Goal: Find specific page/section: Find specific page/section

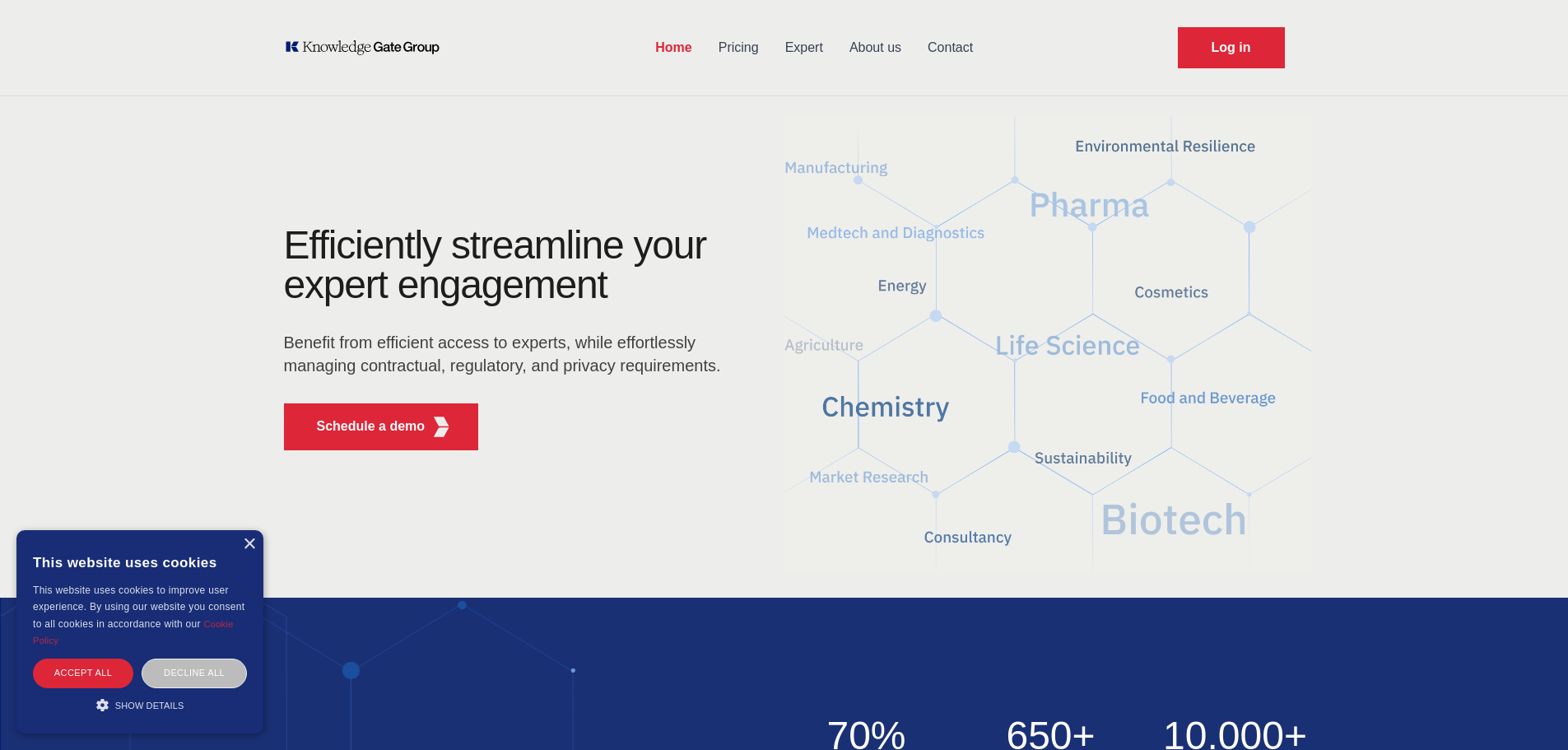
click at [884, 45] on link "About us" at bounding box center [875, 48] width 78 height 43
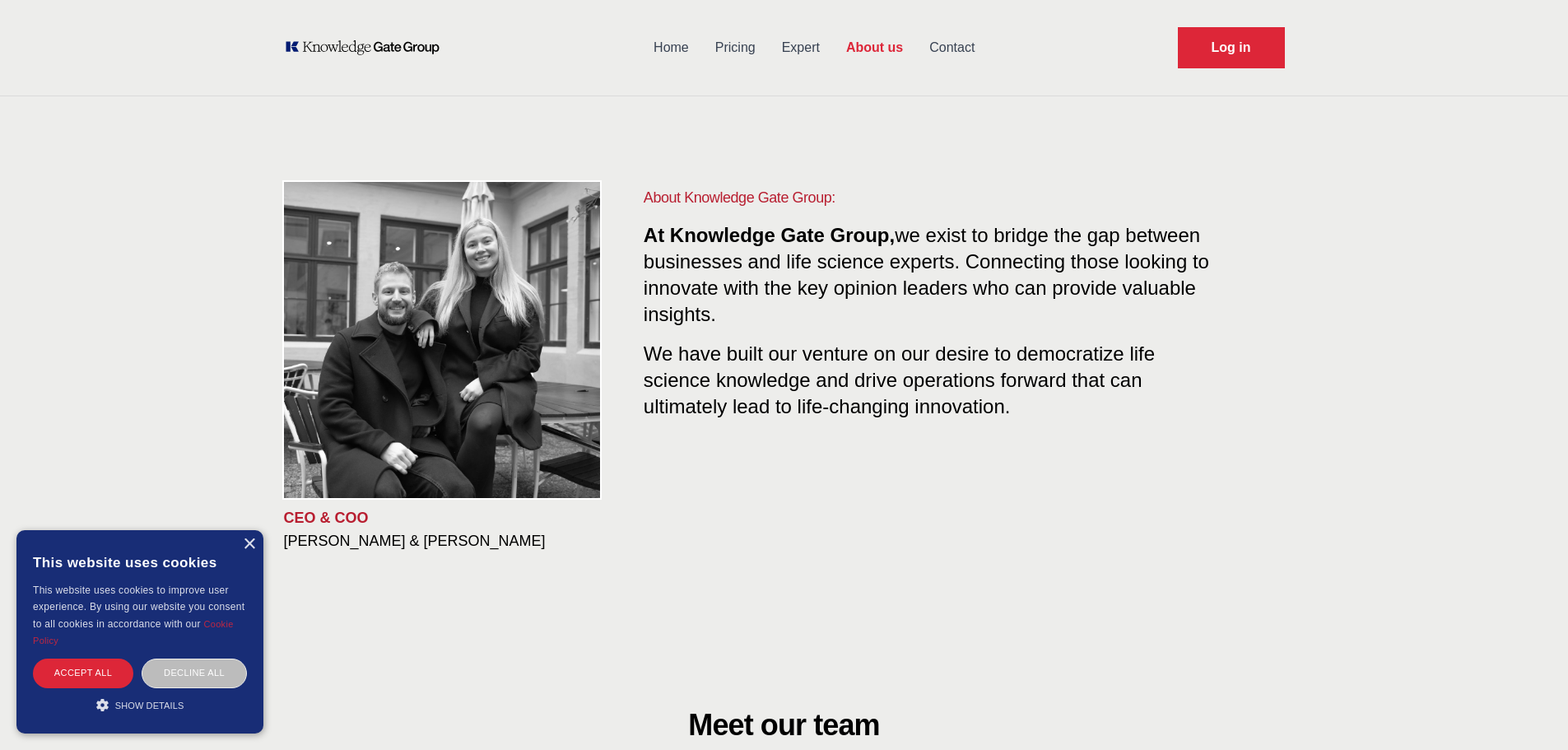
click at [305, 548] on h3 "[PERSON_NAME] & [PERSON_NAME]" at bounding box center [451, 541] width 334 height 20
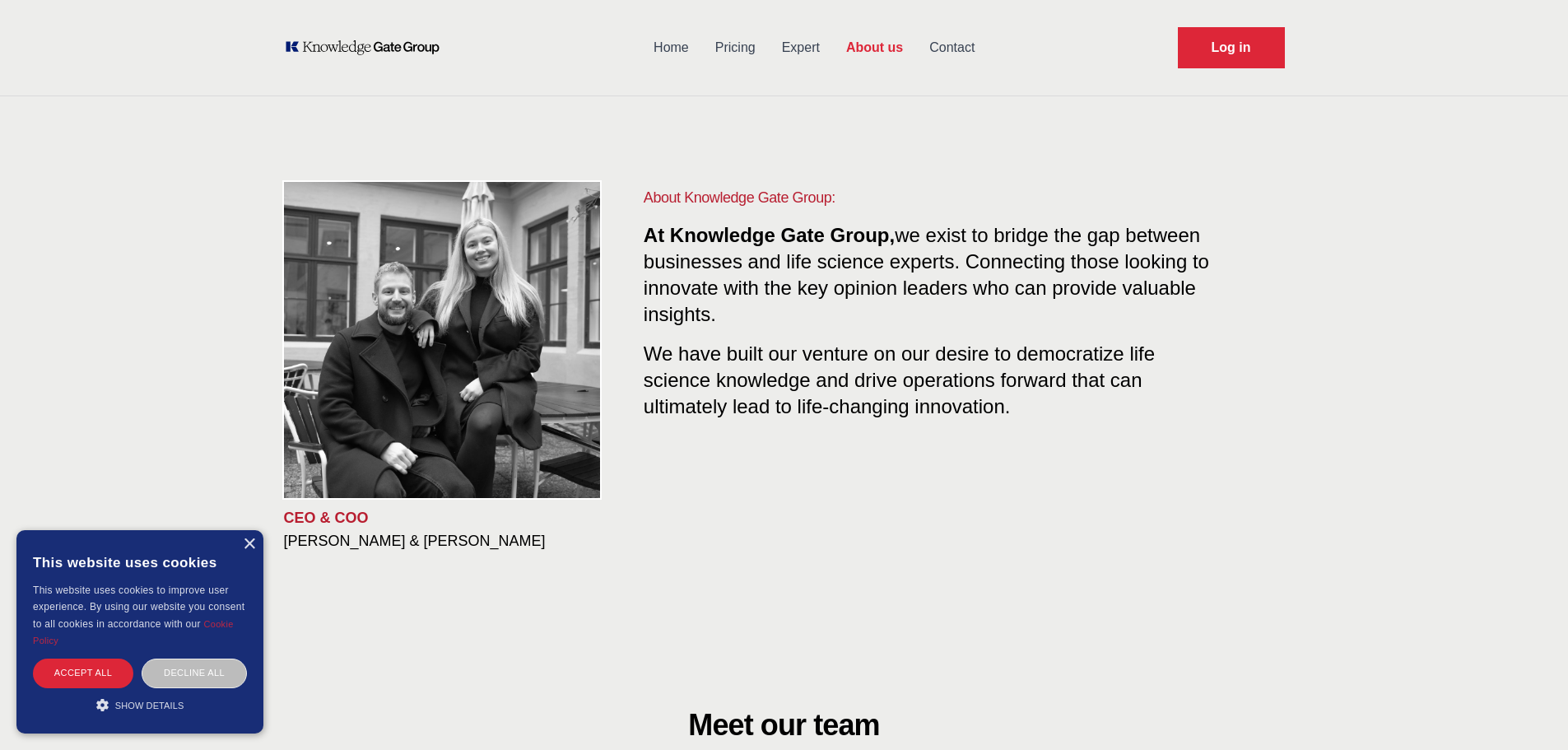
click at [366, 556] on div "CEO & COO [PERSON_NAME] & [PERSON_NAME] About Knowledge Gate Group: At Knowledg…" at bounding box center [784, 368] width 1054 height 523
drag, startPoint x: 404, startPoint y: 542, endPoint x: 282, endPoint y: 537, distance: 122.1
click at [282, 537] on div "CEO & COO [PERSON_NAME] & [PERSON_NAME] About Knowledge Gate Group: At Knowledg…" at bounding box center [784, 368] width 1054 height 523
click at [440, 545] on h3 "[PERSON_NAME] & [PERSON_NAME]" at bounding box center [451, 541] width 334 height 20
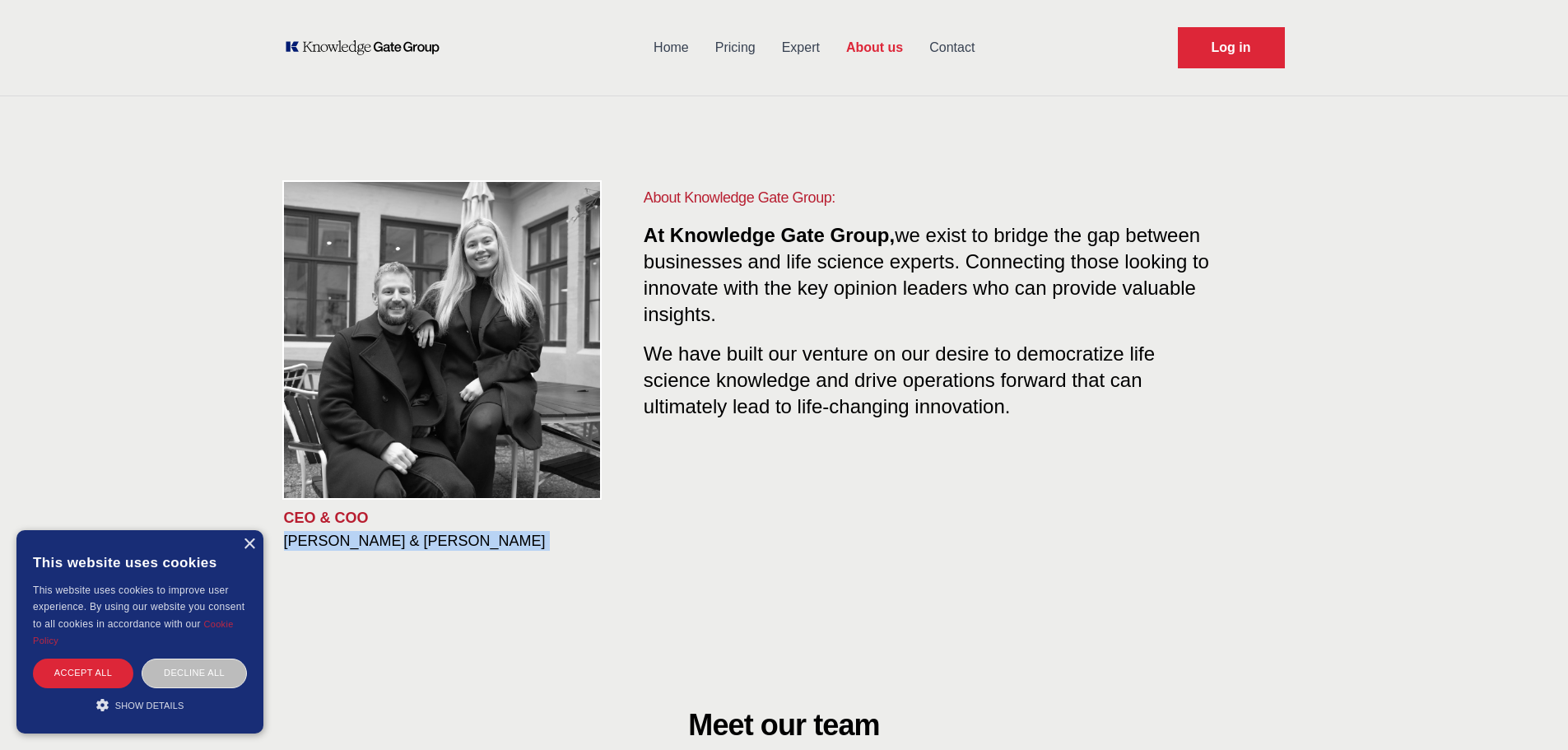
click at [440, 545] on h3 "[PERSON_NAME] & [PERSON_NAME]" at bounding box center [451, 541] width 334 height 20
copy h3 "[PERSON_NAME] & [PERSON_NAME]"
